Goal: Check status: Check status

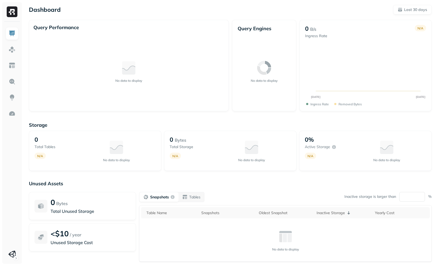
click at [85, 75] on div "No data to display" at bounding box center [128, 71] width 191 height 71
click at [46, 119] on div "Optimization Optimization" at bounding box center [36, 114] width 29 height 12
click at [410, 6] on button "Last 30 days" at bounding box center [412, 10] width 39 height 10
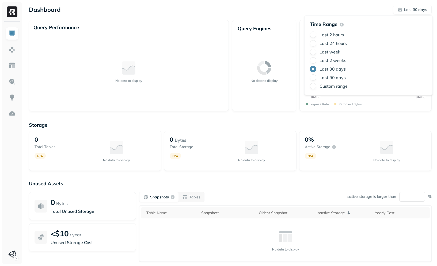
click at [261, 21] on div "Query Engines No data to display" at bounding box center [264, 66] width 64 height 92
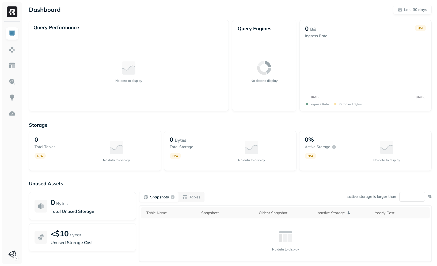
click at [128, 105] on div "No data to display" at bounding box center [128, 71] width 191 height 71
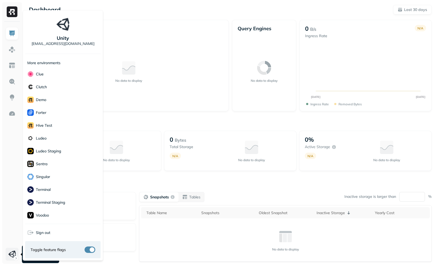
click at [14, 249] on html "Dashboard Last 30 days Query Performance No data to display Query Engines No da…" at bounding box center [220, 149] width 441 height 298
click at [163, 150] on html "Dashboard Last 30 days Query Performance No data to display Query Engines No da…" at bounding box center [220, 149] width 441 height 298
click at [13, 256] on html "Dashboard Last 30 days Query Performance No data to display Query Engines No da…" at bounding box center [218, 149] width 437 height 298
click at [58, 105] on div "demo" at bounding box center [62, 99] width 75 height 13
click at [170, 120] on html "Dashboard Last 30 days Query Performance No data to display Query Engines No da…" at bounding box center [220, 149] width 441 height 298
